Goal: Task Accomplishment & Management: Manage account settings

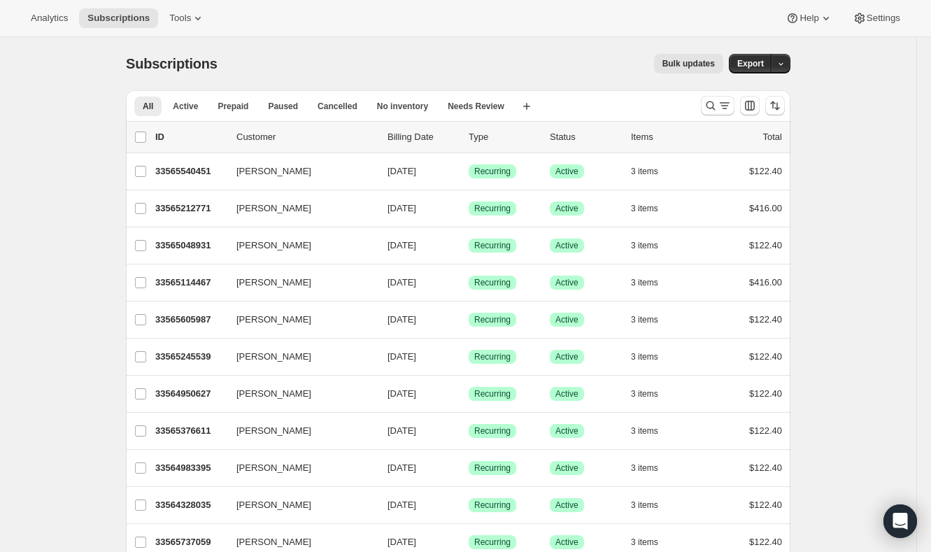
click at [705, 106] on icon "Search and filter results" at bounding box center [710, 106] width 14 height 14
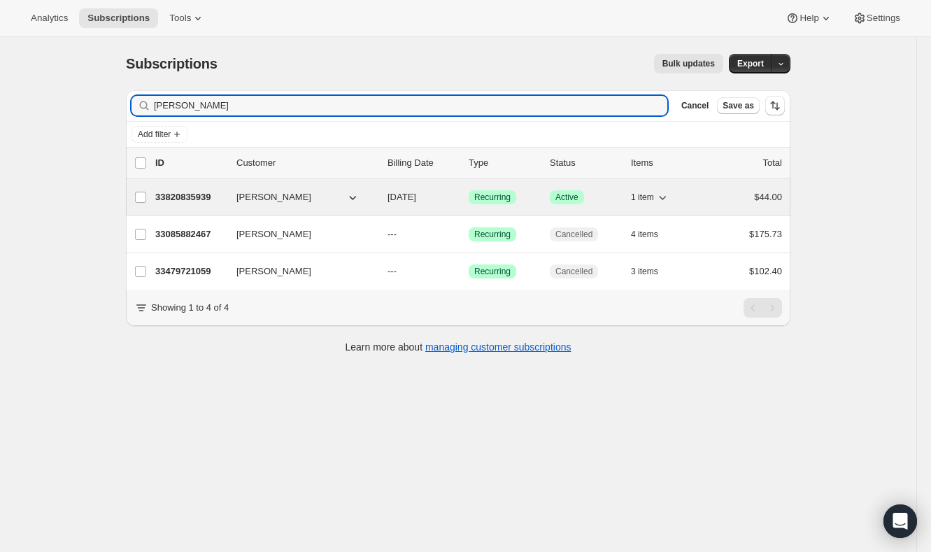
type input "[PERSON_NAME]"
click at [194, 203] on div "33820835939 [PERSON_NAME] [DATE] Success Recurring Success Active 1 item $44.00" at bounding box center [468, 197] width 626 height 20
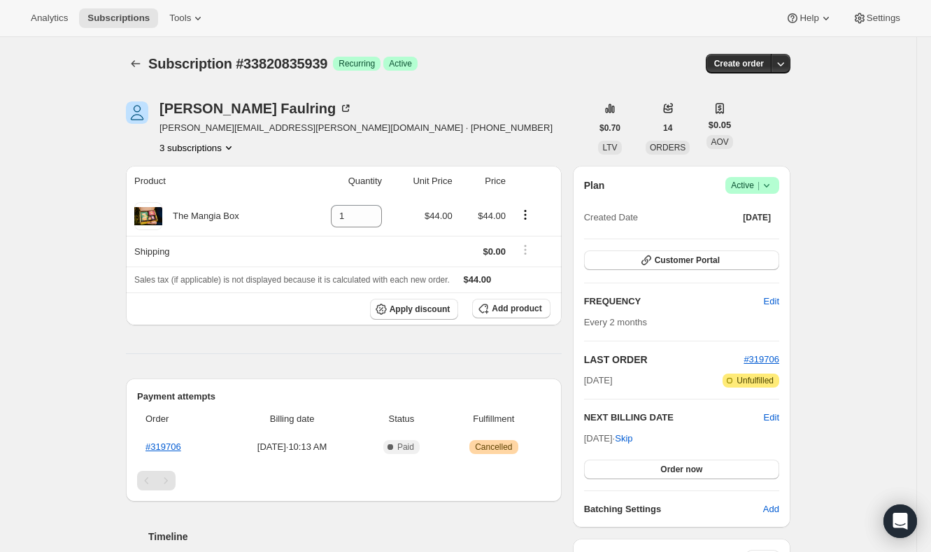
click at [773, 192] on span "Success Active |" at bounding box center [752, 185] width 54 height 17
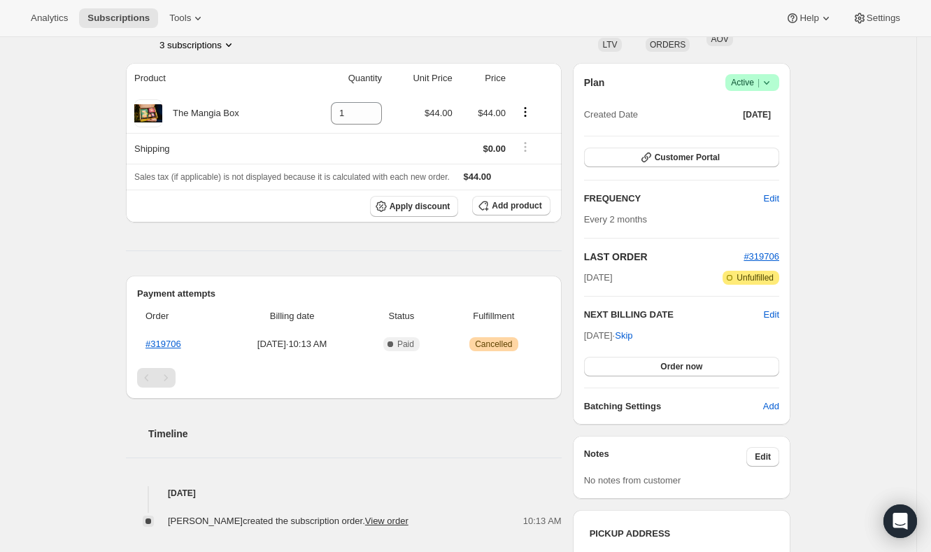
scroll to position [103, 0]
click at [702, 369] on span "Order now" at bounding box center [681, 365] width 42 height 11
click at [693, 360] on span "Click to confirm" at bounding box center [682, 365] width 64 height 11
